Goal: Navigation & Orientation: Find specific page/section

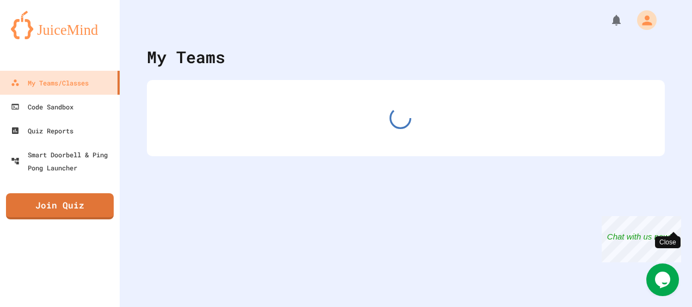
click at [674, 222] on div "Close" at bounding box center [673, 223] width 14 height 14
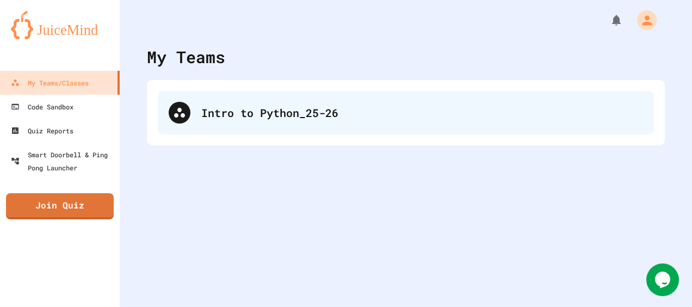
click at [298, 107] on div "Intro to Python_25-26" at bounding box center [421, 112] width 441 height 16
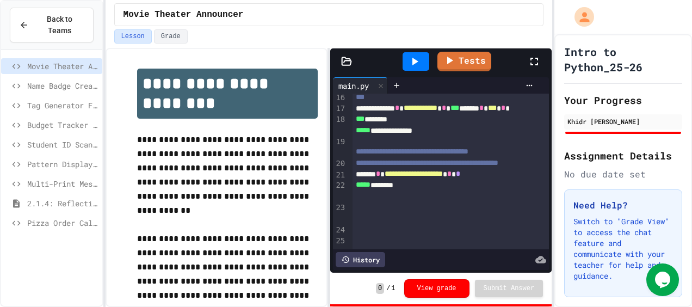
scroll to position [271, 0]
click at [416, 55] on icon at bounding box center [414, 61] width 13 height 13
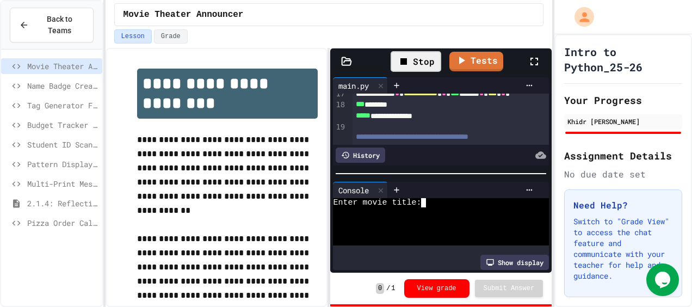
click at [457, 199] on div "Enter movie title:" at bounding box center [431, 202] width 196 height 9
type textarea "*"
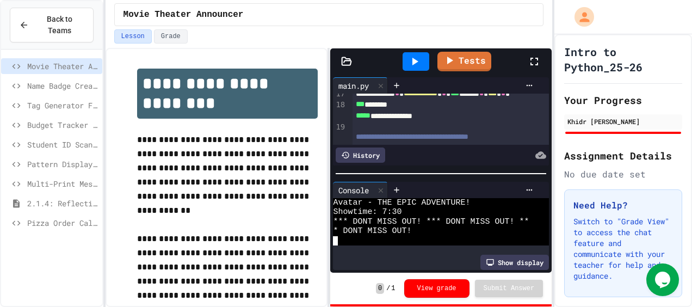
scroll to position [37, 0]
click at [378, 186] on icon at bounding box center [381, 190] width 8 height 8
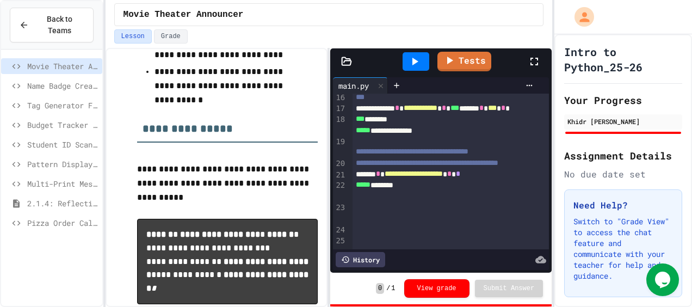
scroll to position [450, 0]
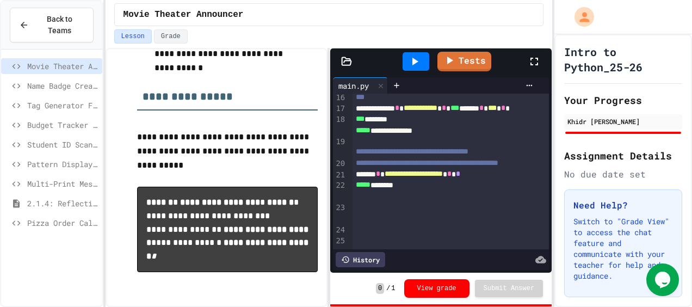
click at [49, 80] on span "Name Badge Creator" at bounding box center [62, 85] width 71 height 11
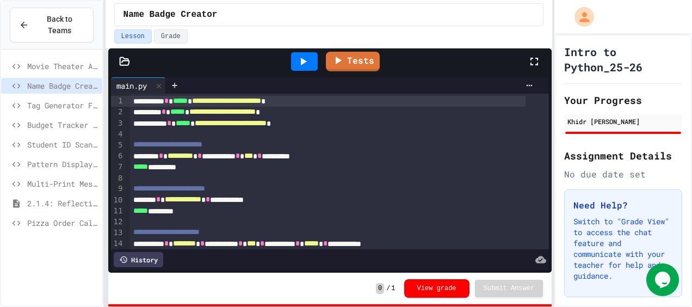
click at [35, 133] on div "**********" at bounding box center [346, 153] width 692 height 307
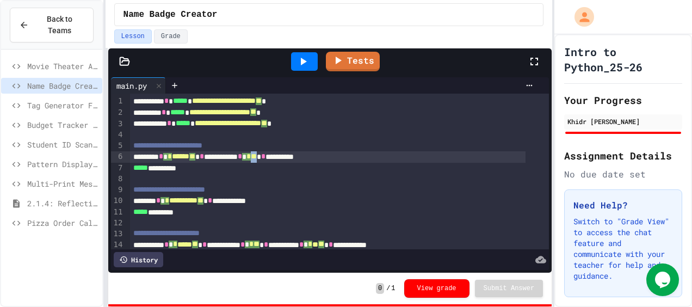
drag, startPoint x: 287, startPoint y: 155, endPoint x: 293, endPoint y: 155, distance: 6.5
click at [257, 155] on span "*" at bounding box center [254, 156] width 6 height 8
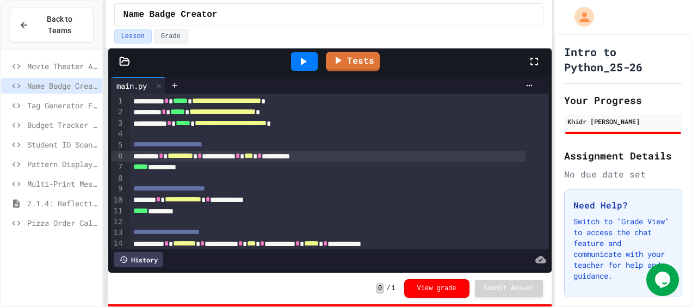
click at [355, 158] on div "**********" at bounding box center [327, 156] width 395 height 11
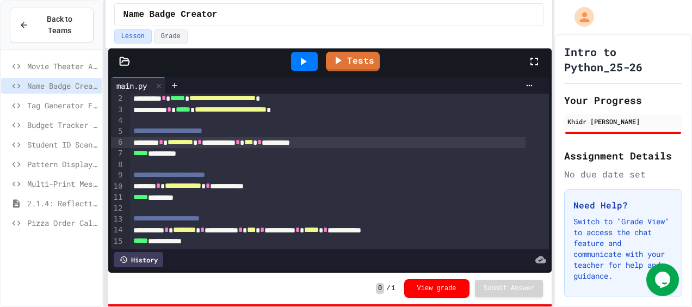
scroll to position [28, 0]
click at [54, 99] on span "Tag Generator Fix" at bounding box center [62, 104] width 71 height 11
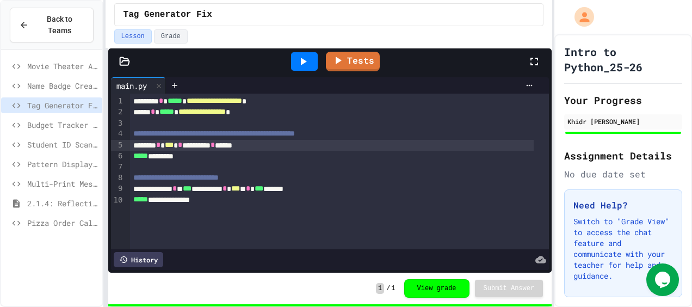
click at [188, 146] on div "******* * *** * ******** * *****" at bounding box center [332, 145] width 404 height 11
click at [297, 56] on icon at bounding box center [302, 61] width 13 height 13
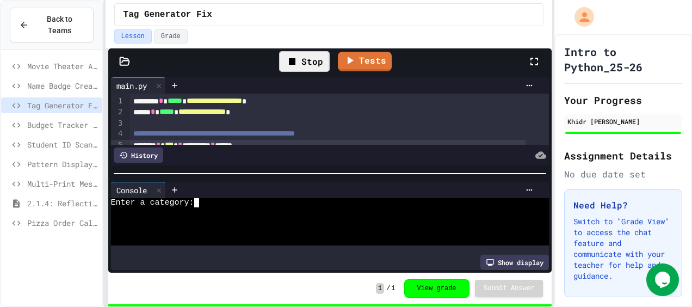
click at [319, 198] on div "Enter a category:" at bounding box center [321, 202] width 421 height 9
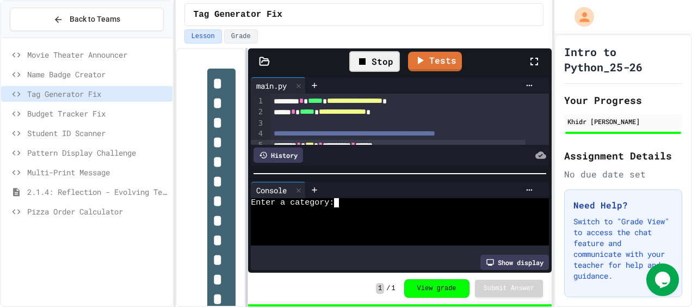
click at [176, 99] on div "**********" at bounding box center [346, 153] width 692 height 307
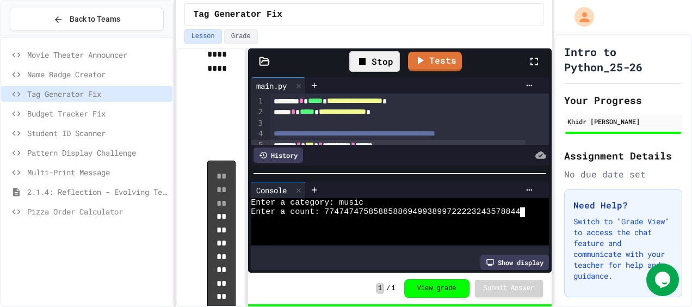
scroll to position [37, 0]
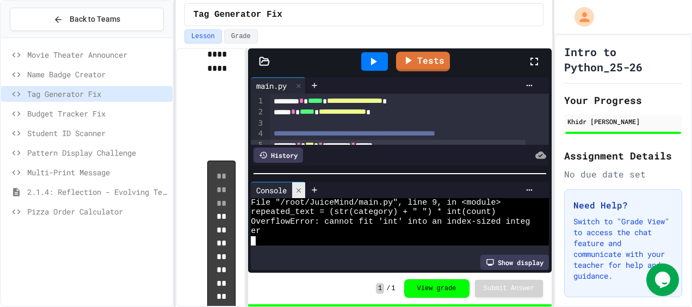
click at [297, 186] on icon at bounding box center [299, 190] width 8 height 8
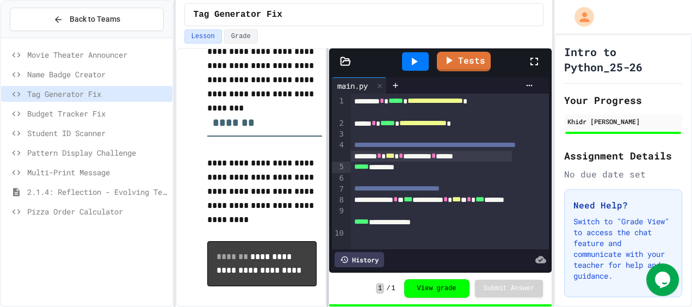
scroll to position [390, 0]
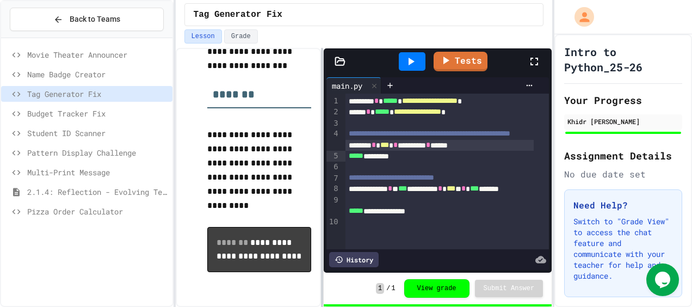
click at [321, 132] on div at bounding box center [322, 177] width 2 height 259
click at [409, 49] on div at bounding box center [412, 61] width 38 height 29
click at [415, 65] on icon at bounding box center [410, 61] width 13 height 13
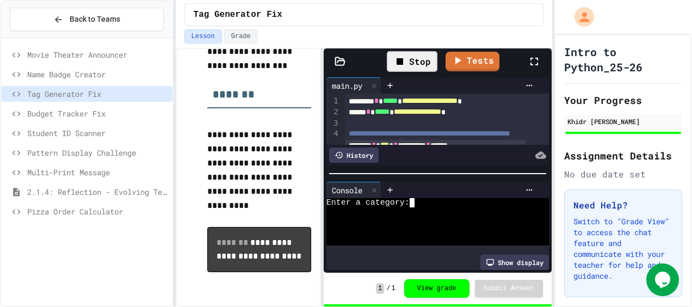
click at [451, 207] on div at bounding box center [429, 211] width 206 height 9
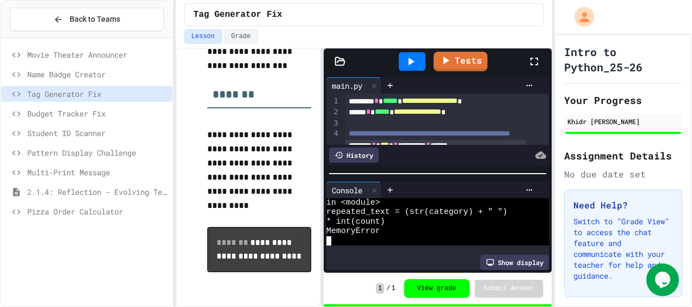
scroll to position [47, 0]
click at [373, 186] on icon at bounding box center [374, 190] width 8 height 8
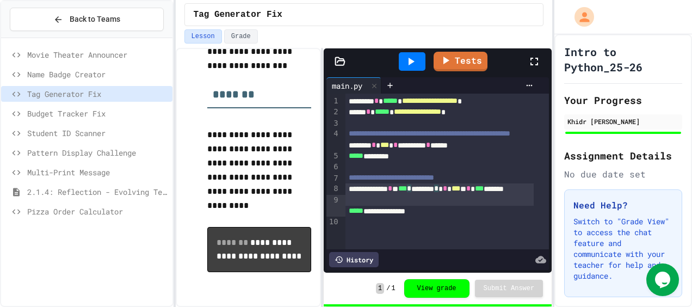
click at [432, 199] on div "**********" at bounding box center [439, 194] width 188 height 22
click at [411, 64] on icon at bounding box center [410, 61] width 13 height 13
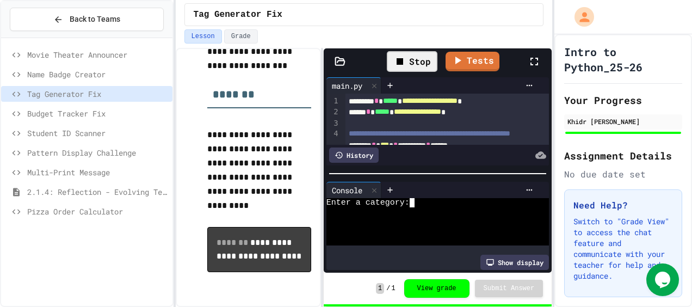
click at [438, 198] on div "Enter a category:" at bounding box center [429, 202] width 206 height 9
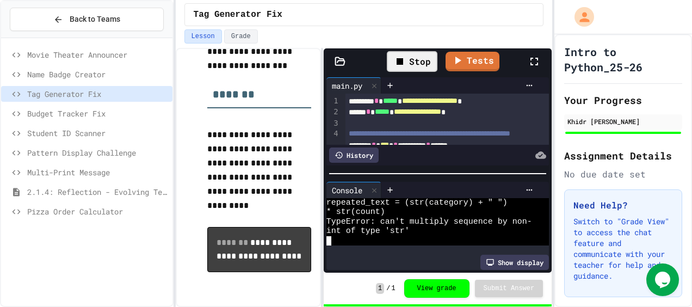
scroll to position [57, 0]
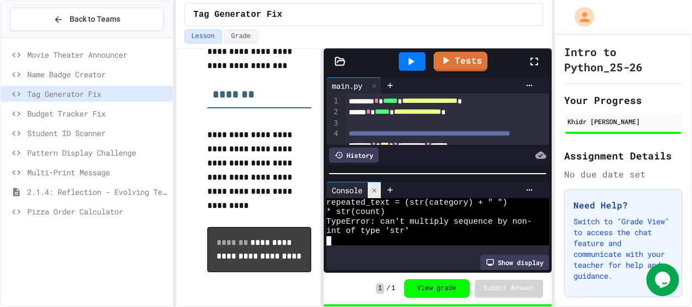
click at [372, 186] on icon at bounding box center [374, 190] width 8 height 8
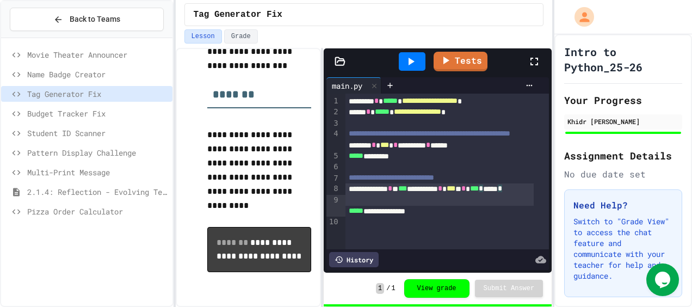
click at [478, 192] on span "*" at bounding box center [480, 188] width 4 height 8
click at [437, 200] on div "**********" at bounding box center [439, 194] width 188 height 22
click at [412, 59] on icon at bounding box center [410, 61] width 13 height 13
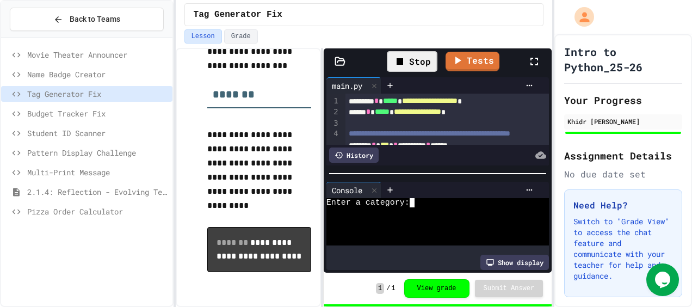
click at [456, 198] on div "Enter a category:" at bounding box center [429, 202] width 206 height 9
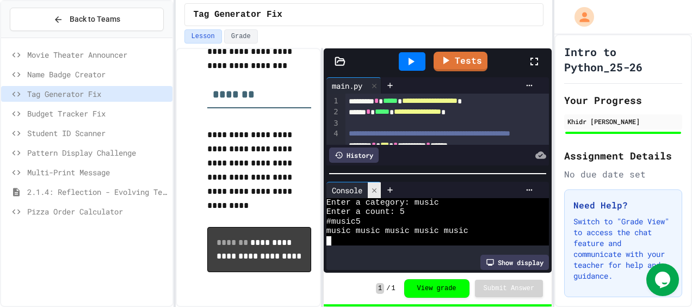
click at [375, 186] on icon at bounding box center [374, 190] width 8 height 8
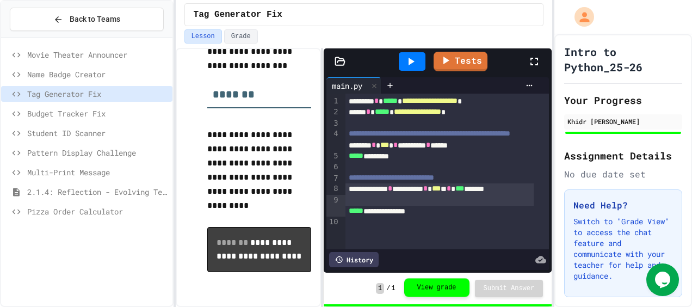
click at [435, 288] on button "View grade" at bounding box center [436, 287] width 65 height 18
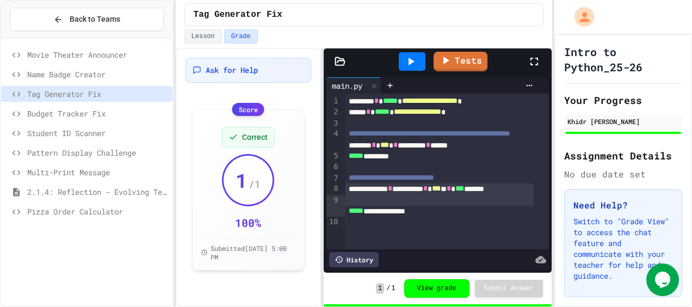
click at [119, 117] on span "Budget Tracker Fix" at bounding box center [97, 113] width 141 height 11
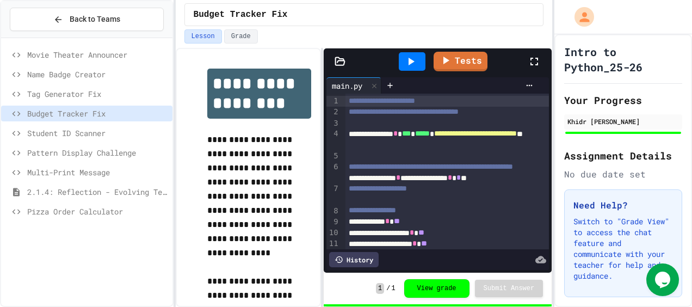
click at [408, 59] on icon at bounding box center [410, 61] width 13 height 13
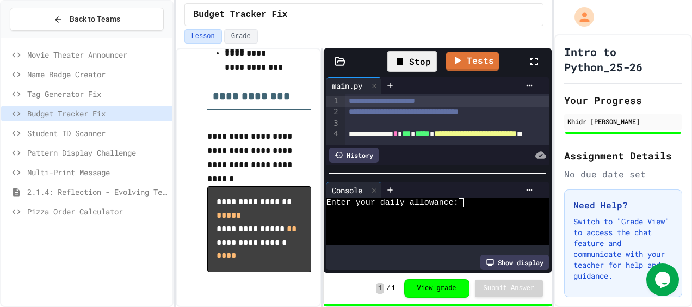
scroll to position [710, 0]
click at [497, 198] on div "Enter your daily allowance:" at bounding box center [429, 202] width 206 height 9
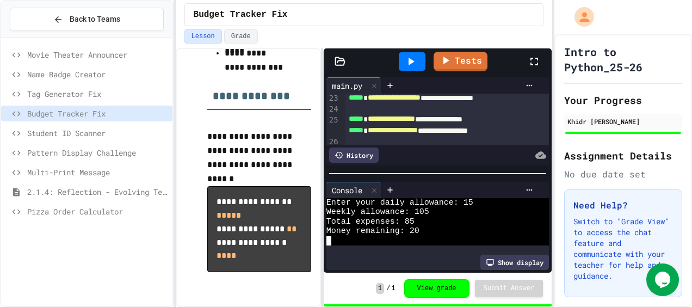
scroll to position [393, 0]
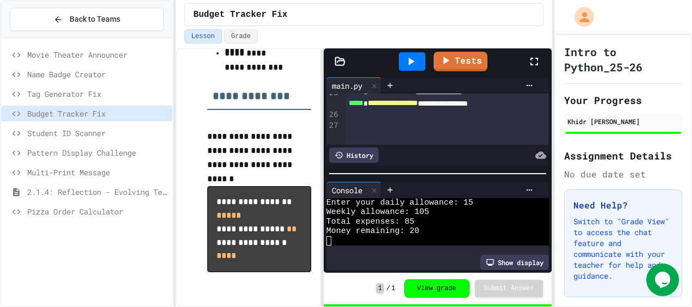
click at [136, 131] on span "Student ID Scanner" at bounding box center [97, 132] width 141 height 11
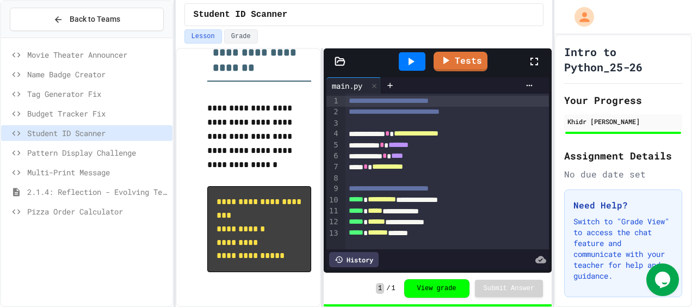
scroll to position [372, 0]
click at [414, 60] on icon at bounding box center [410, 61] width 13 height 13
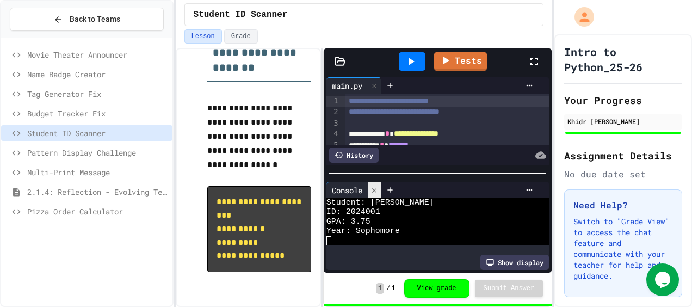
click at [377, 189] on div at bounding box center [374, 190] width 13 height 16
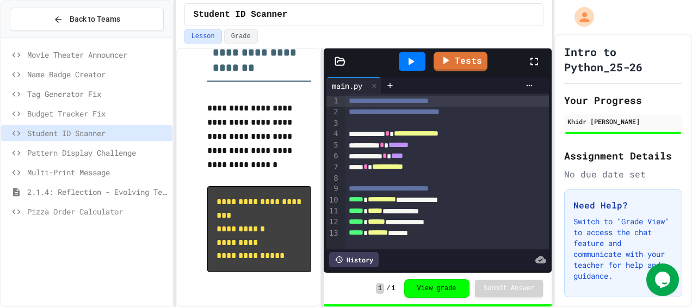
click at [103, 147] on span "Pattern Display Challenge" at bounding box center [97, 152] width 141 height 11
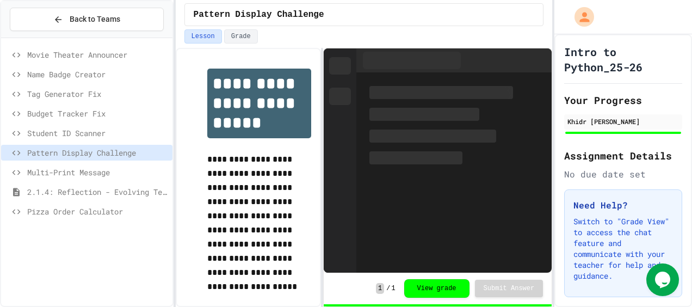
scroll to position [404, 0]
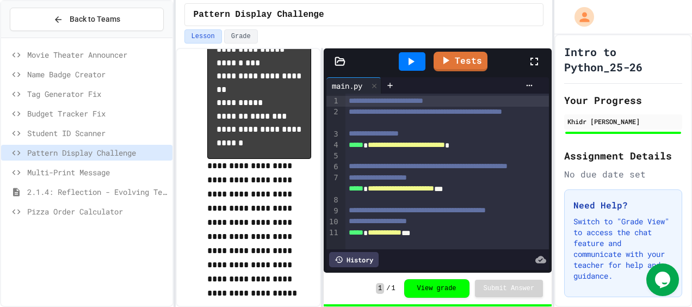
click at [407, 58] on icon at bounding box center [410, 61] width 13 height 13
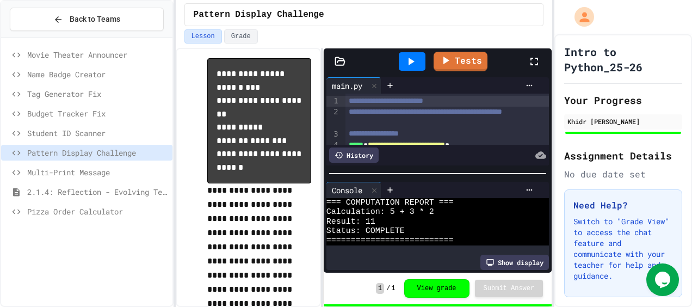
scroll to position [375, 0]
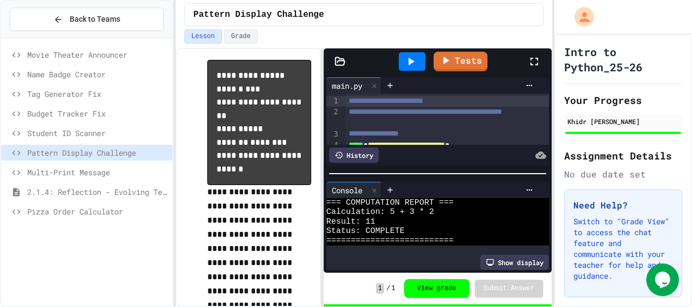
click at [120, 173] on span "Multi-Print Message" at bounding box center [97, 171] width 141 height 11
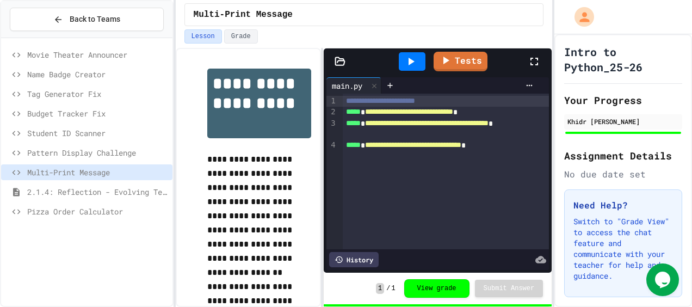
scroll to position [333, 0]
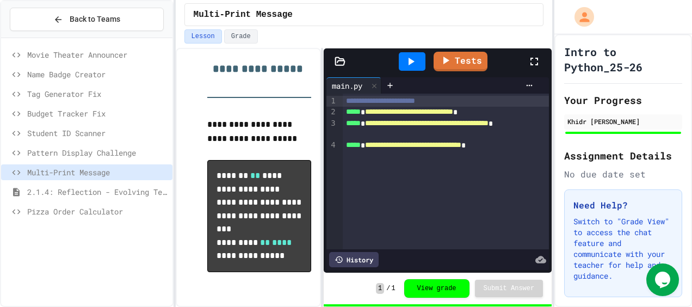
click at [413, 62] on icon at bounding box center [410, 61] width 13 height 13
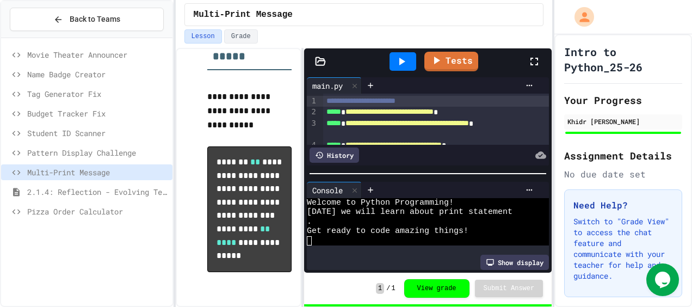
scroll to position [409, 0]
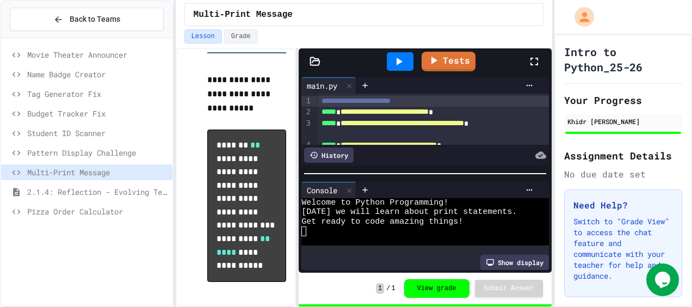
click at [298, 179] on div "**********" at bounding box center [364, 177] width 377 height 259
click at [109, 206] on span "Pizza Order Calculator" at bounding box center [97, 211] width 141 height 11
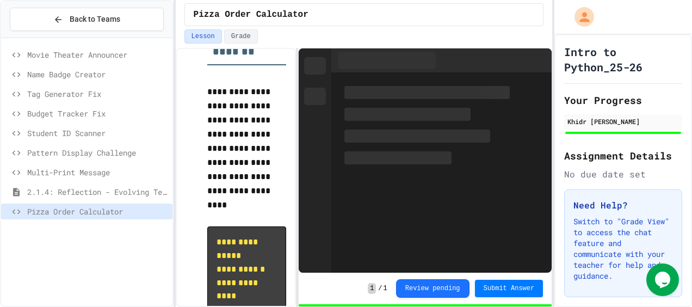
scroll to position [832, 0]
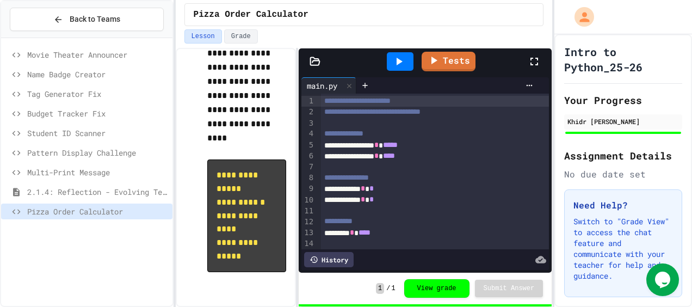
click at [394, 61] on icon at bounding box center [398, 61] width 13 height 13
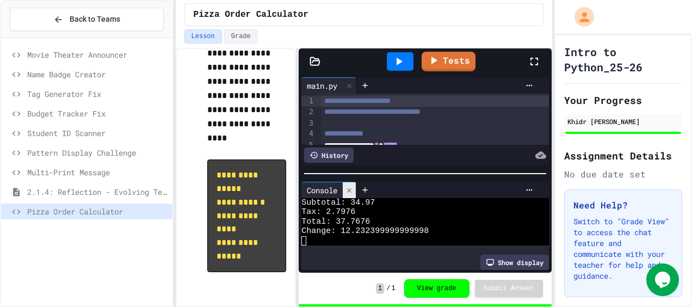
click at [351, 188] on icon at bounding box center [349, 190] width 4 height 4
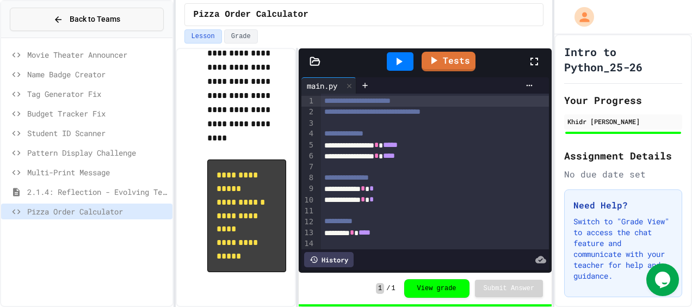
click at [76, 18] on span "Back to Teams" at bounding box center [95, 19] width 51 height 11
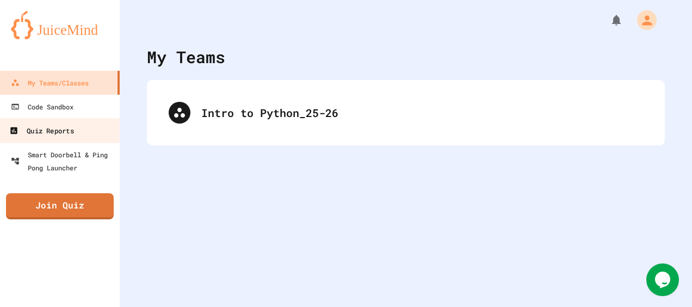
click at [90, 128] on link "Quiz Reports" at bounding box center [59, 130] width 123 height 24
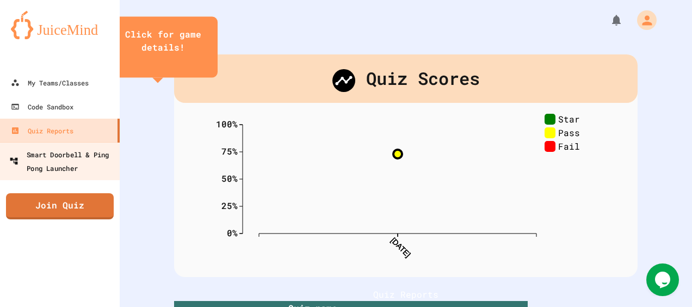
click at [85, 173] on div "Smart Doorbell & Ping Pong Launcher" at bounding box center [63, 160] width 108 height 27
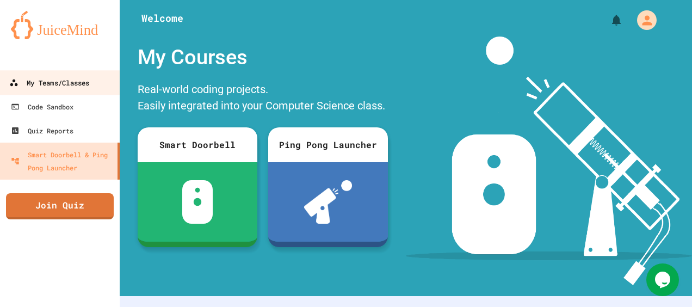
click at [82, 89] on link "My Teams/Classes" at bounding box center [59, 82] width 123 height 24
